Goal: Check status: Check status

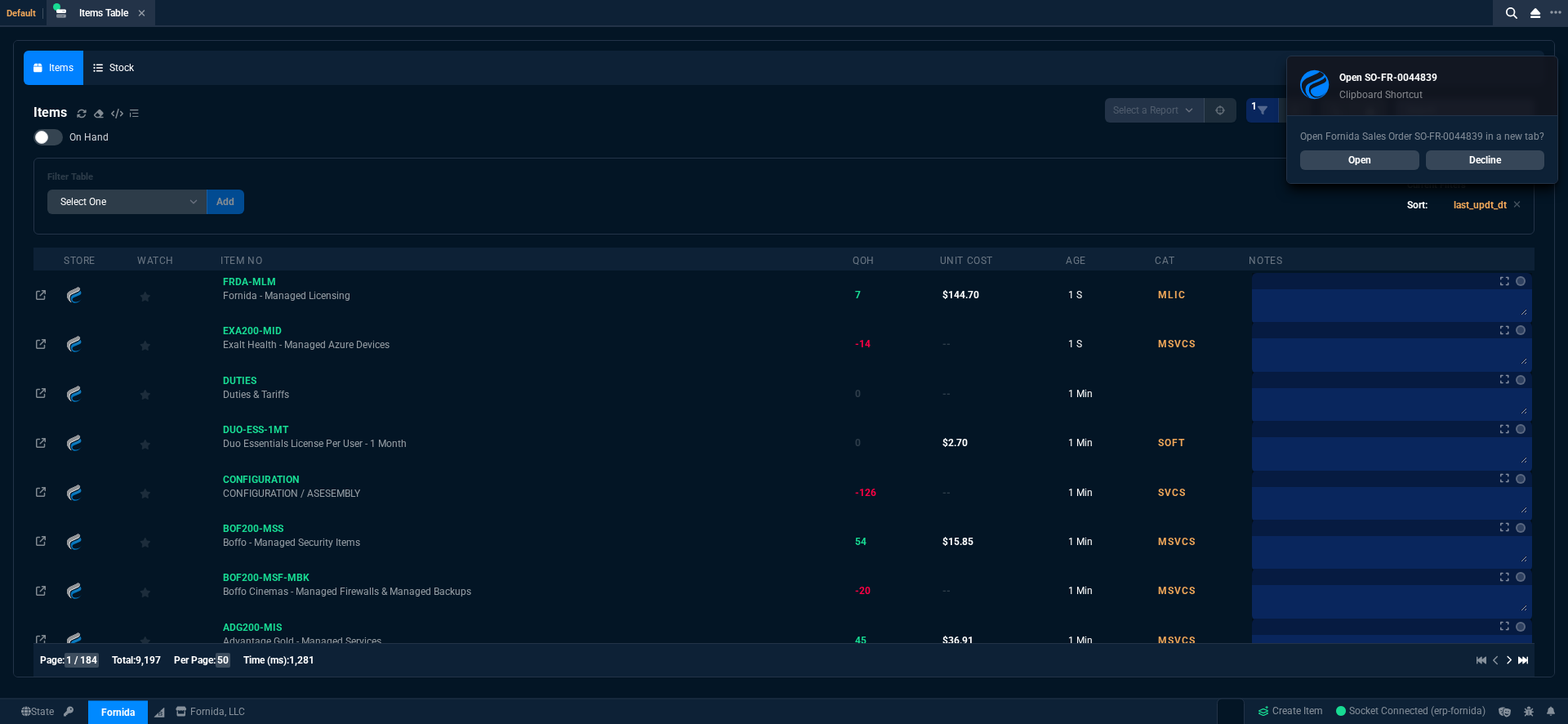
select select "18: totals"
select select
click at [683, 140] on div "On Hand Filter Table Select One Add Filter () Age () Cat (item.ItemCategoryCode…" at bounding box center [784, 182] width 1501 height 106
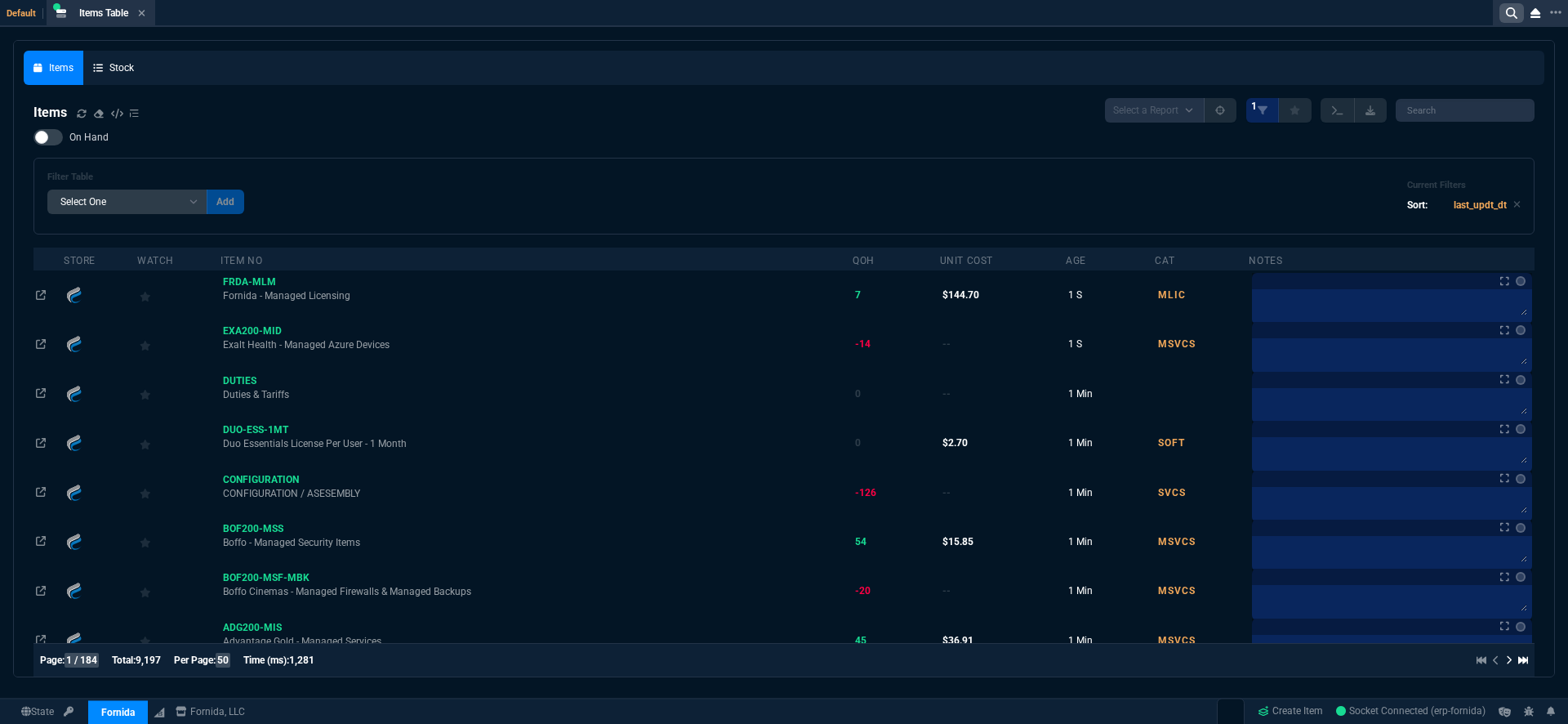
click at [1510, 16] on icon at bounding box center [1512, 13] width 11 height 11
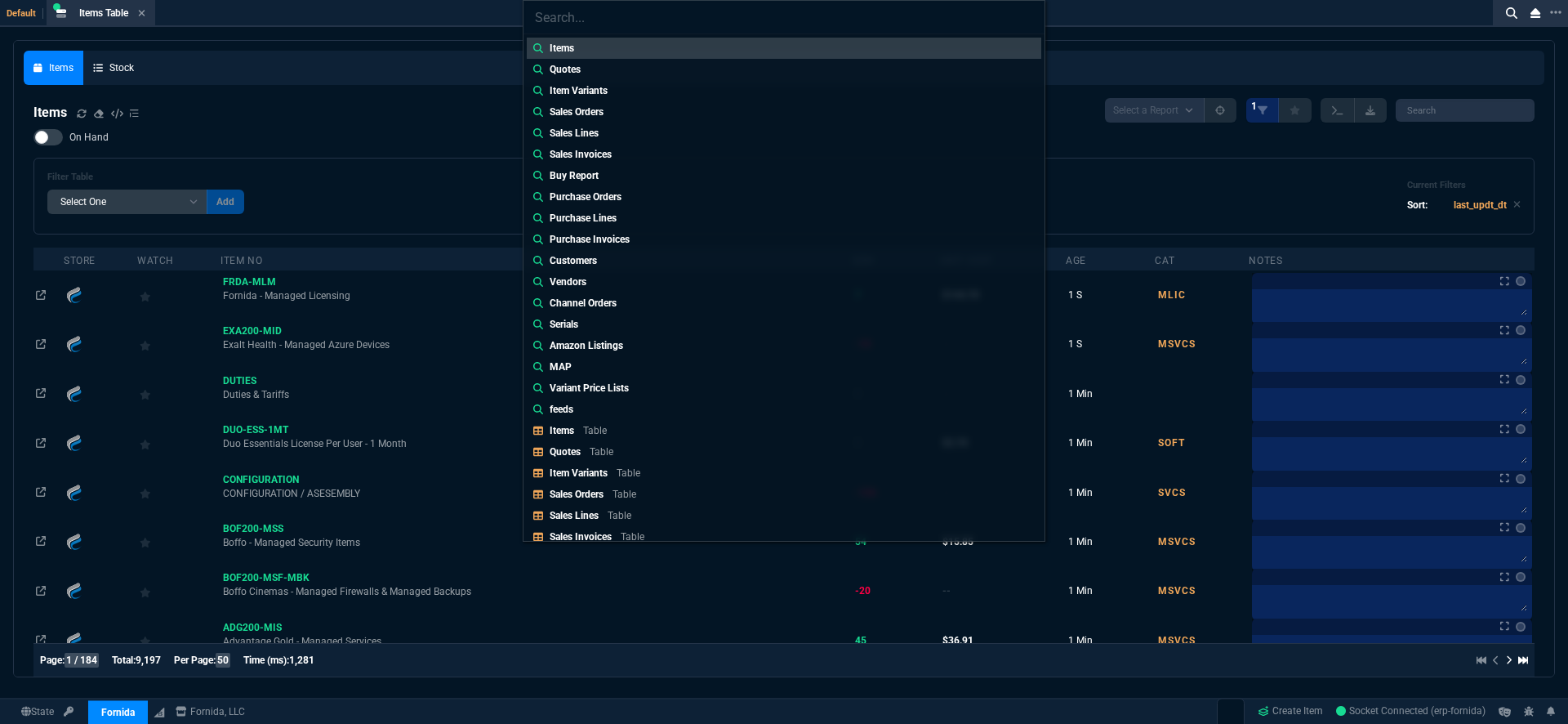
click at [611, 157] on p "Sales Invoices" at bounding box center [581, 154] width 62 height 15
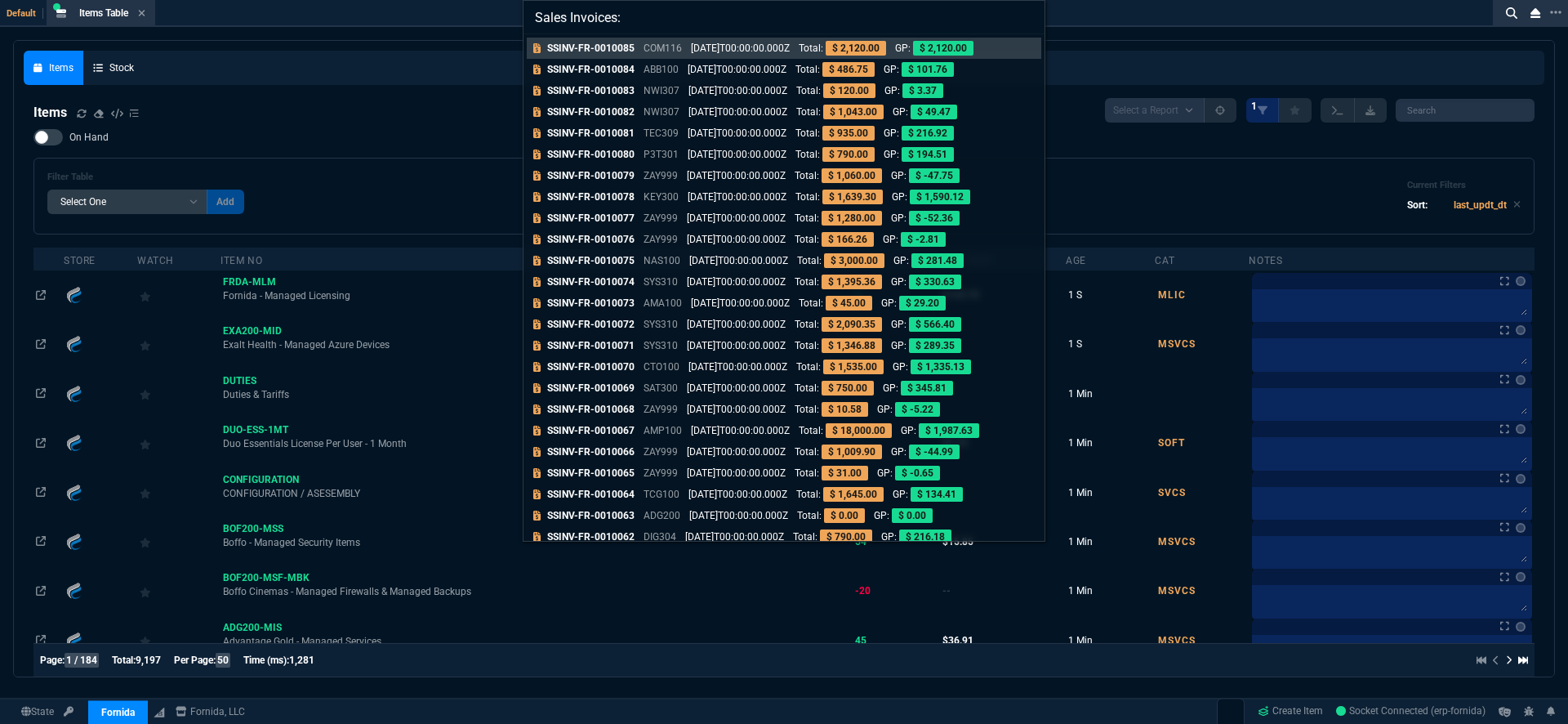
paste input "SO-FR-0044839*"
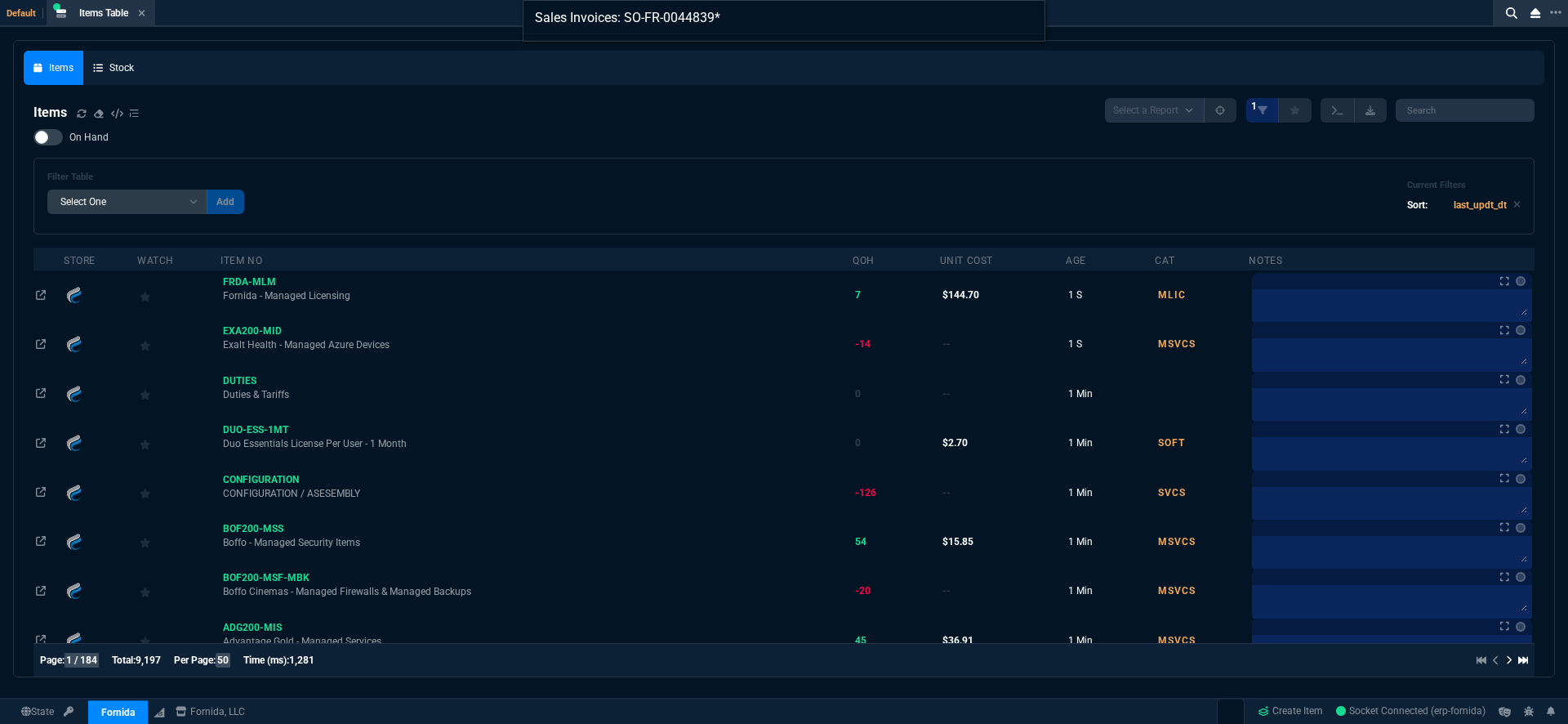
type input "Sales Invoices: SO-FR-0044839"
drag, startPoint x: 753, startPoint y: 26, endPoint x: 489, endPoint y: 17, distance: 264.2
click at [489, 17] on div "Sales Invoices: SO-FR-0044839" at bounding box center [784, 362] width 1568 height 724
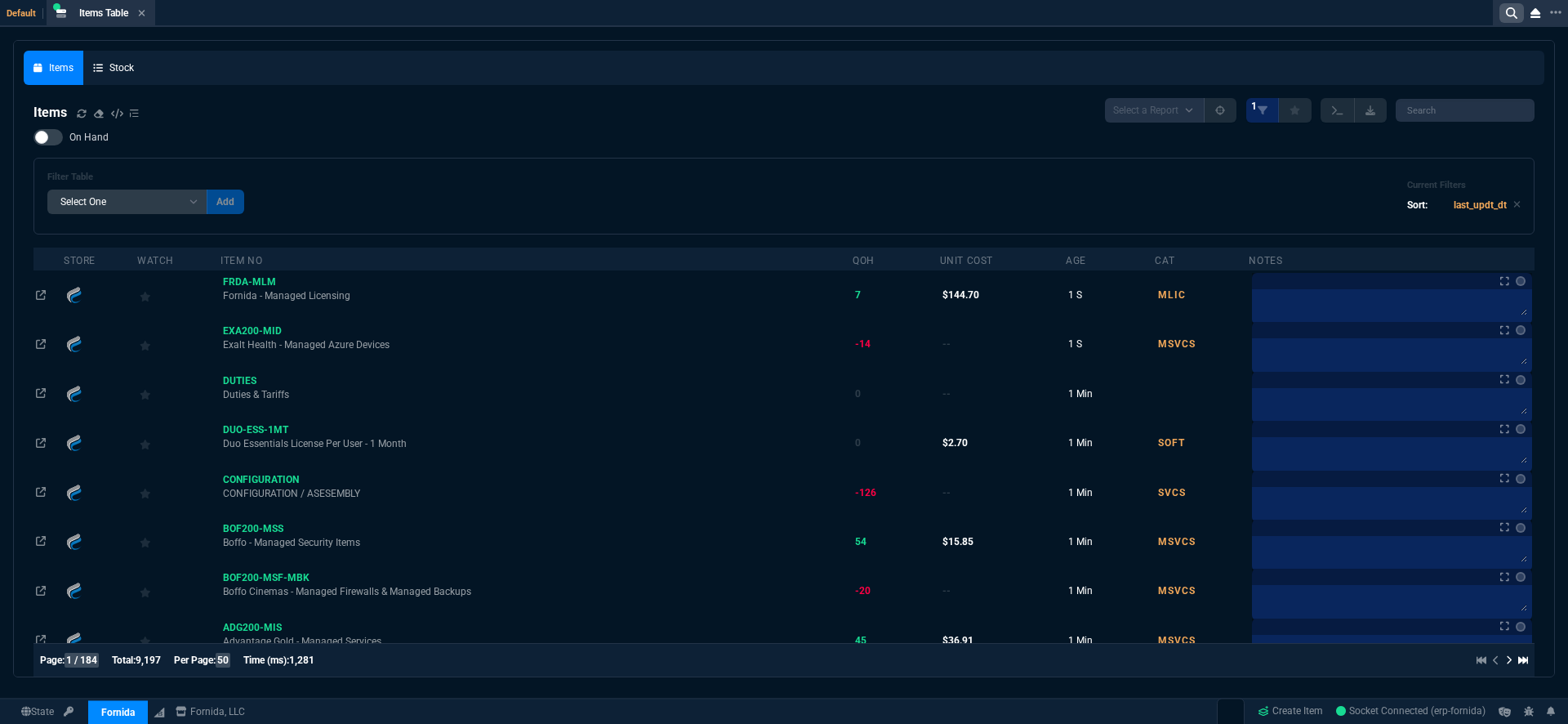
click at [1509, 12] on icon at bounding box center [1512, 13] width 11 height 11
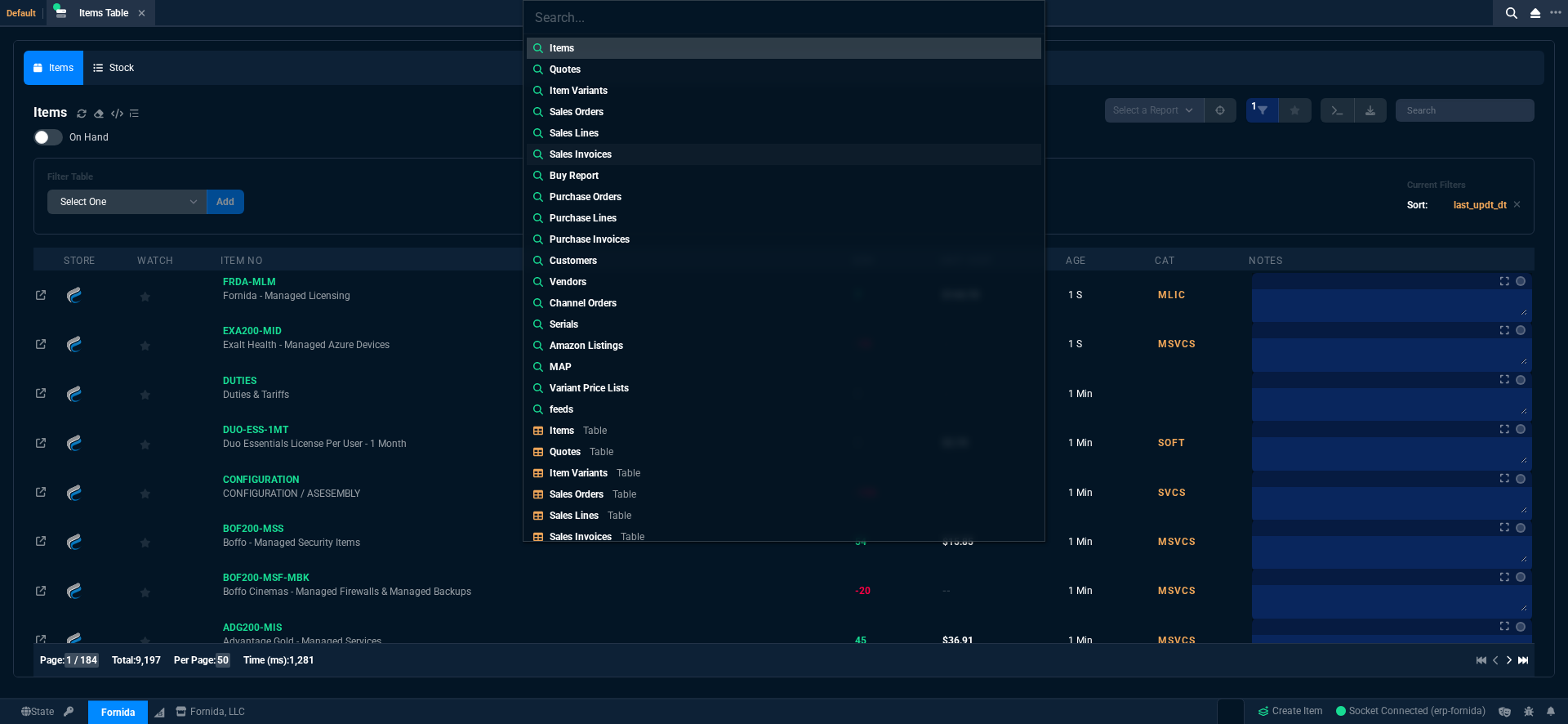
click at [617, 153] on div "Sales Invoices" at bounding box center [584, 154] width 69 height 15
type input "Sales Invoices:"
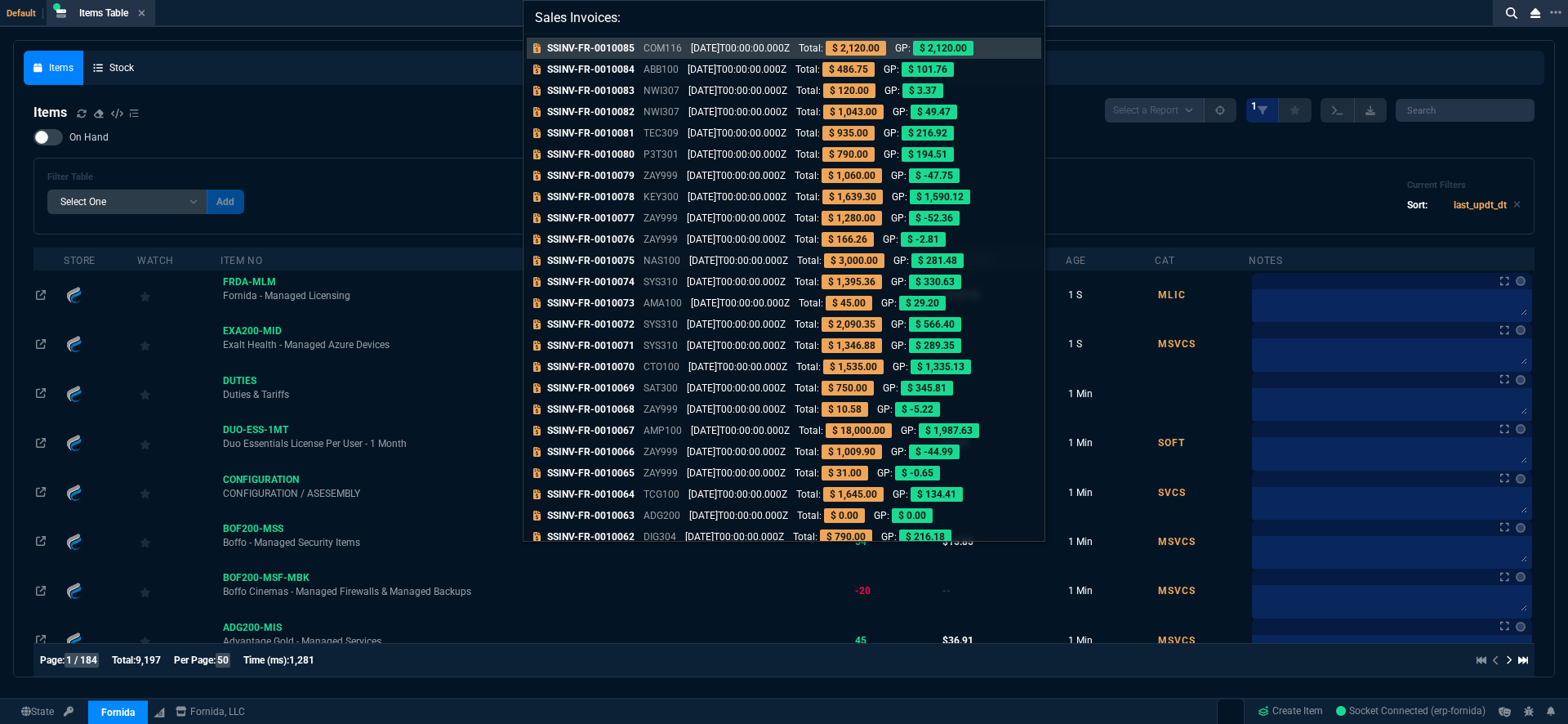
click at [1030, 18] on input "Sales Invoices:" at bounding box center [784, 17] width 521 height 33
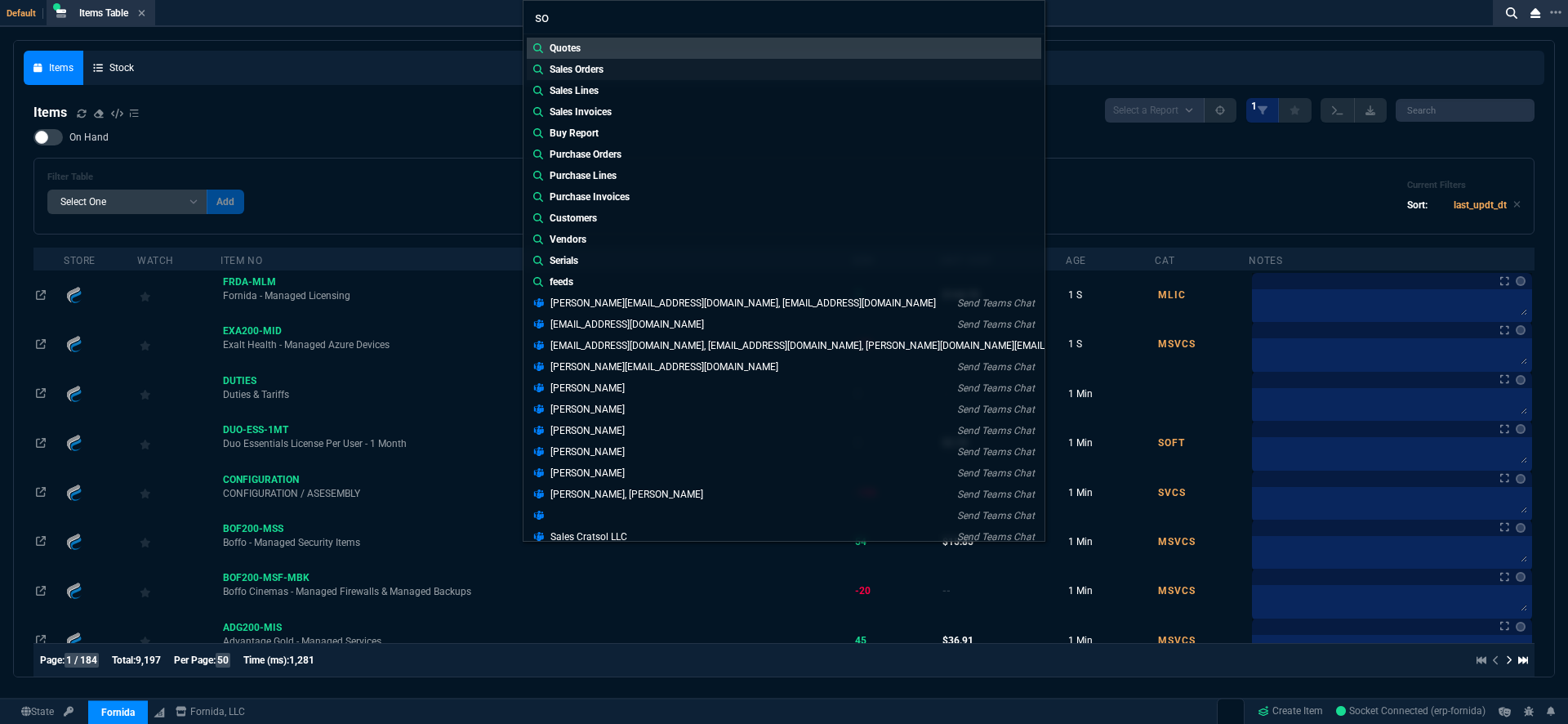
click at [642, 71] on link "Sales Orders" at bounding box center [784, 69] width 515 height 21
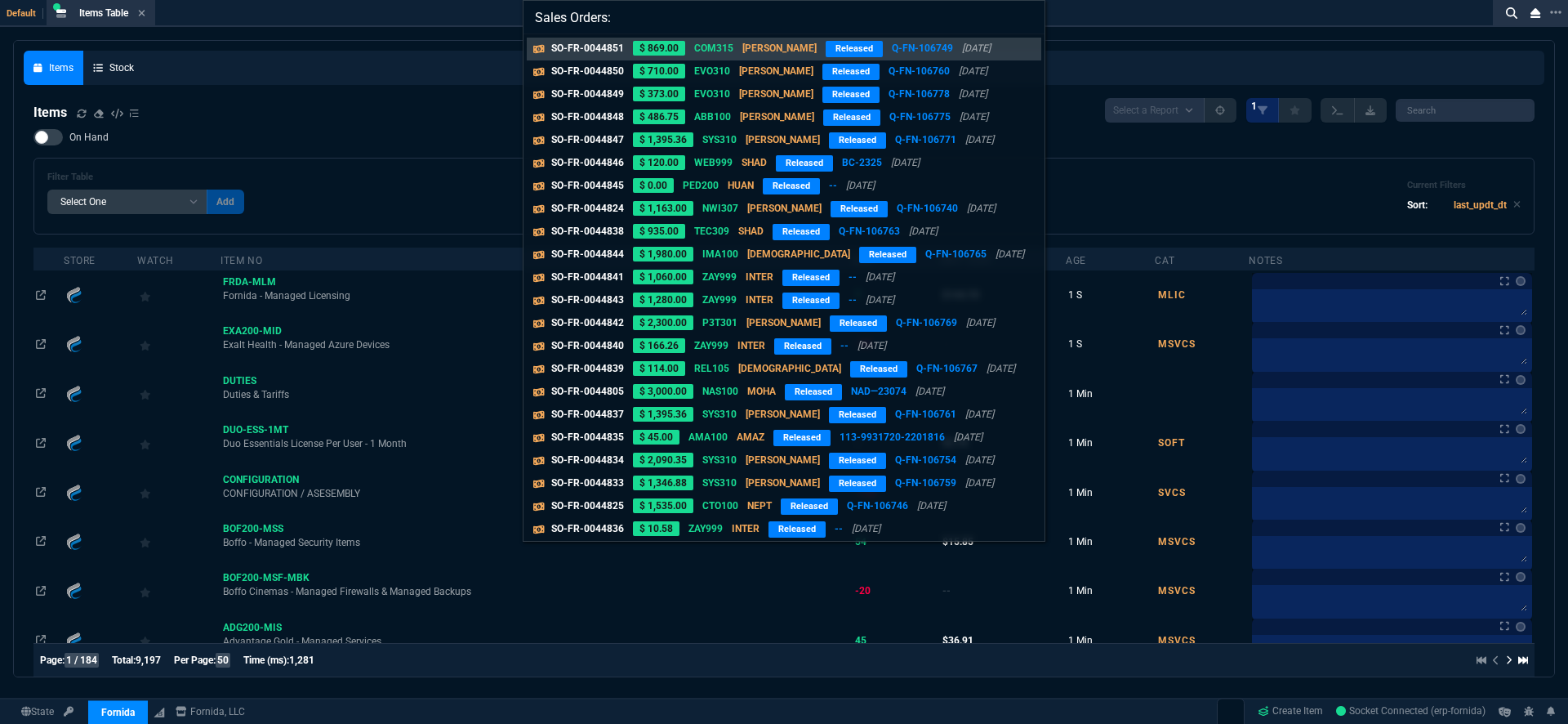
paste input "SO-FR-0044839*"
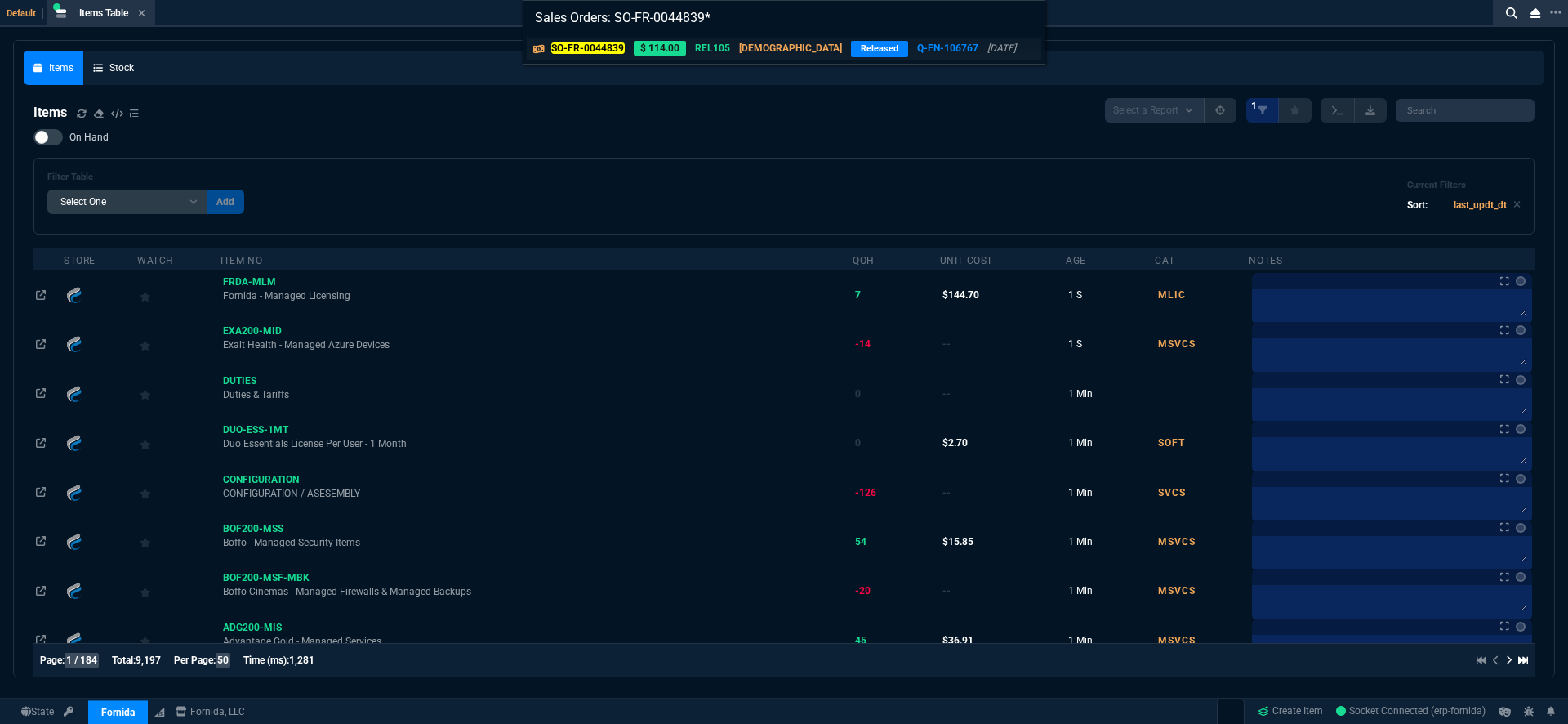
type input "Sales Orders: SO-FR-0044839*"
click at [851, 49] on p "Released" at bounding box center [880, 50] width 57 height 17
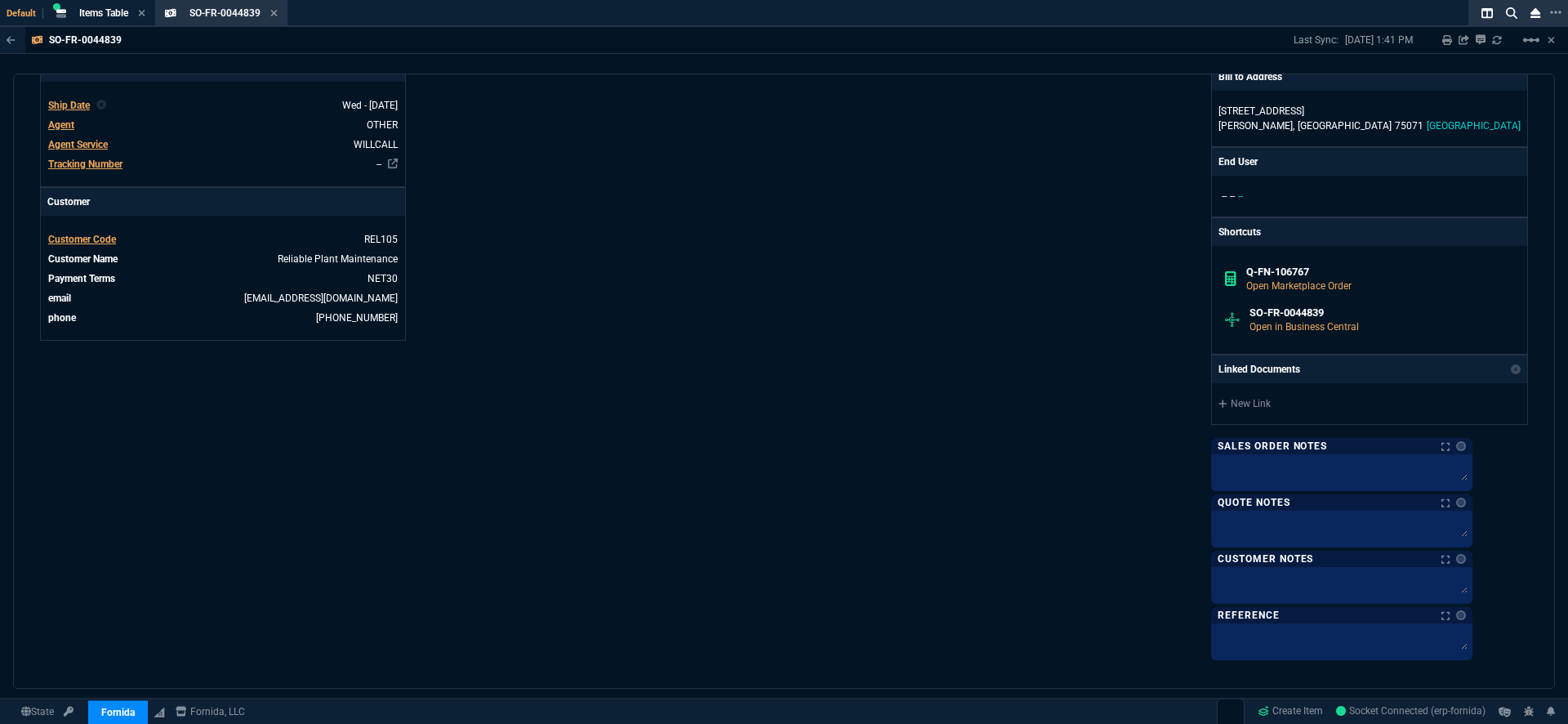
scroll to position [752, 0]
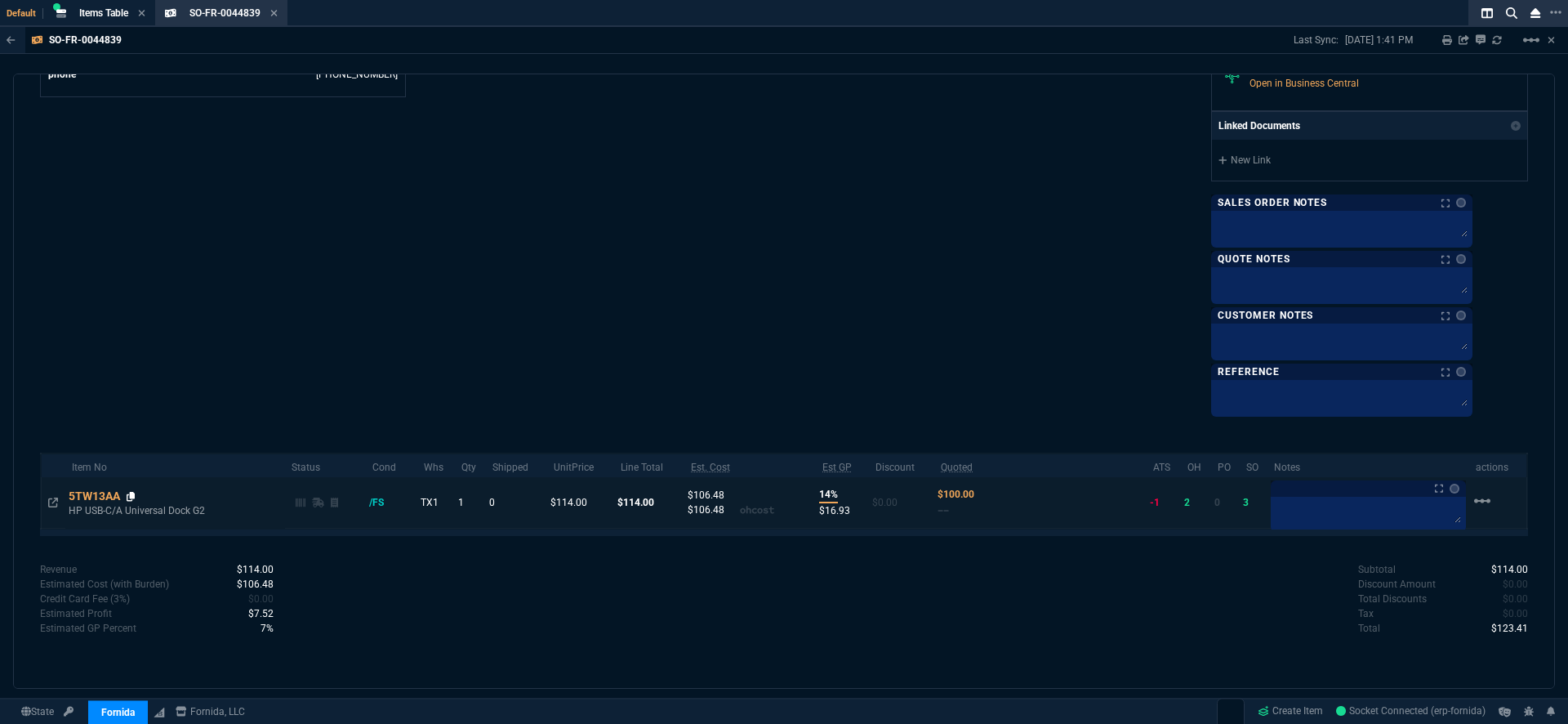
click at [136, 496] on icon at bounding box center [131, 496] width 9 height 10
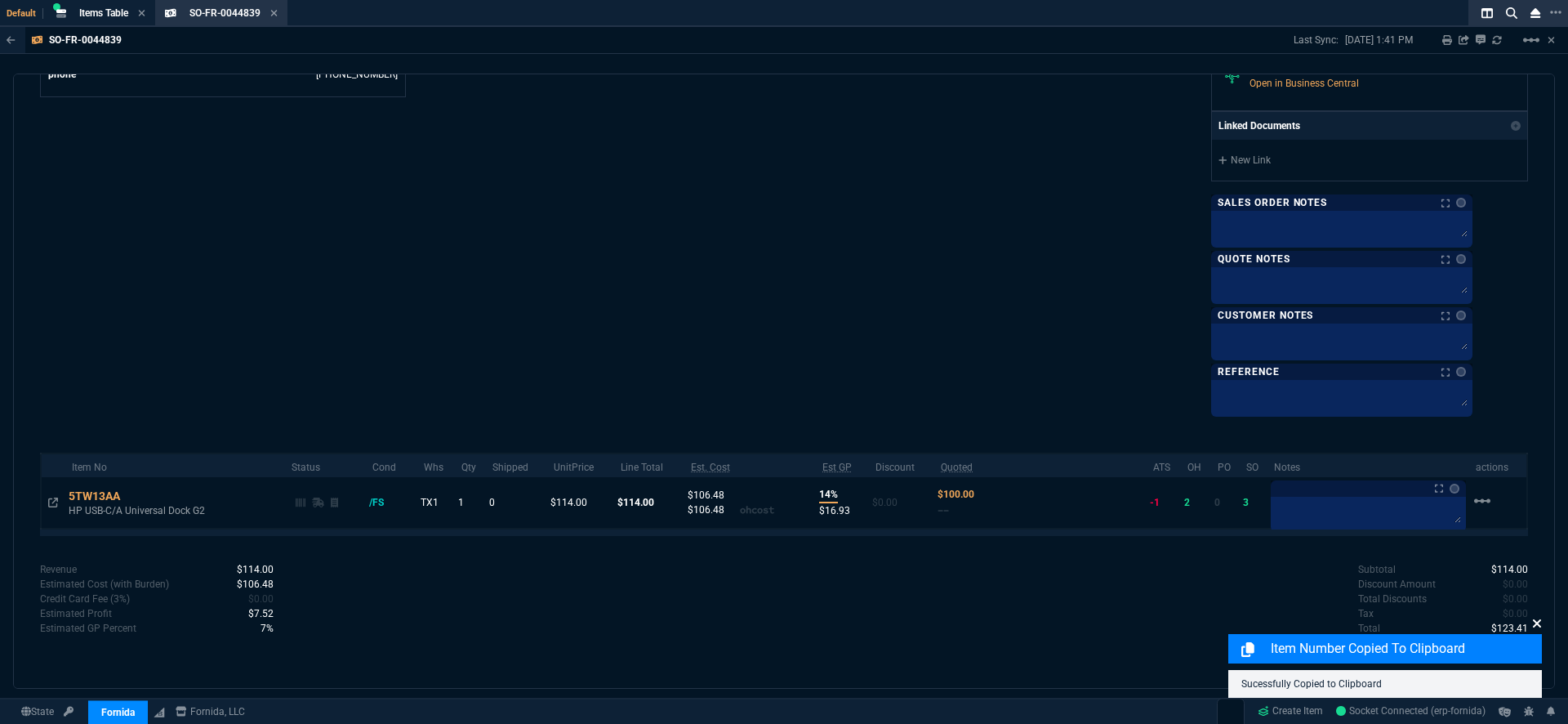
click at [1539, 623] on icon at bounding box center [1537, 623] width 10 height 13
